Goal: Task Accomplishment & Management: Manage account settings

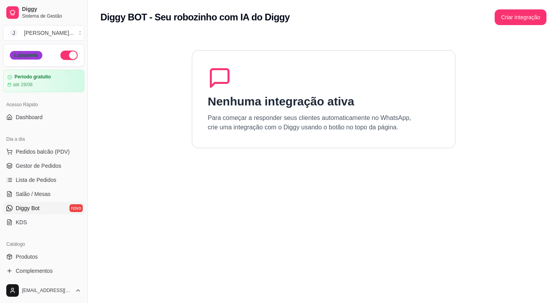
click at [18, 58] on div "Loja aberta" at bounding box center [26, 55] width 33 height 9
click at [41, 29] on div "[PERSON_NAME] ..." at bounding box center [49, 33] width 50 height 8
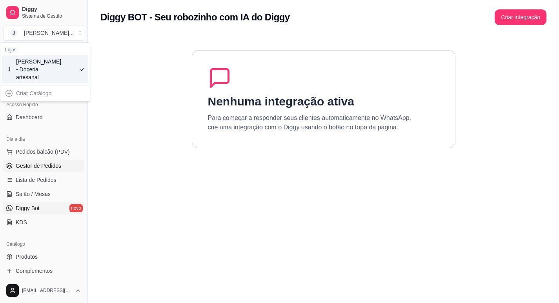
click at [22, 170] on span "Gestor de Pedidos" at bounding box center [39, 166] width 46 height 8
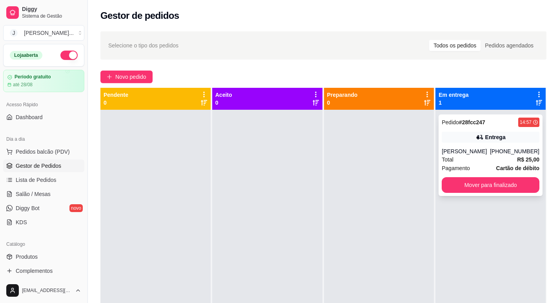
click at [496, 161] on div "Total R$ 25,00" at bounding box center [491, 159] width 98 height 9
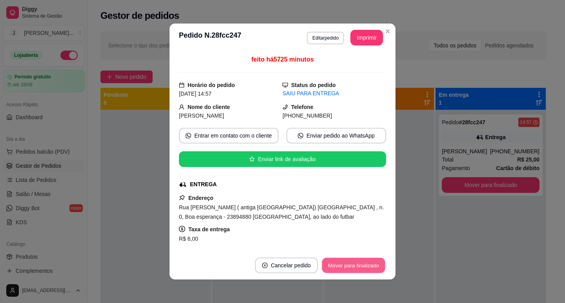
click at [348, 264] on button "Mover para finalizado" at bounding box center [353, 265] width 63 height 15
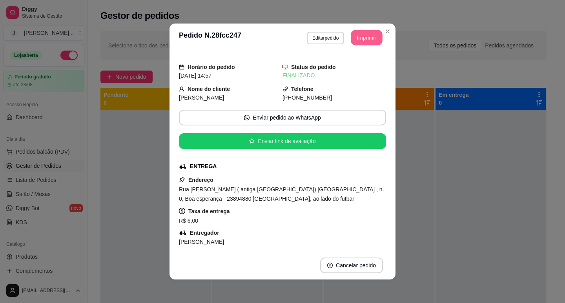
click at [372, 37] on button "Imprimir" at bounding box center [366, 37] width 31 height 15
click at [367, 36] on button "Imprimir" at bounding box center [366, 38] width 33 height 16
